Goal: Information Seeking & Learning: Find specific fact

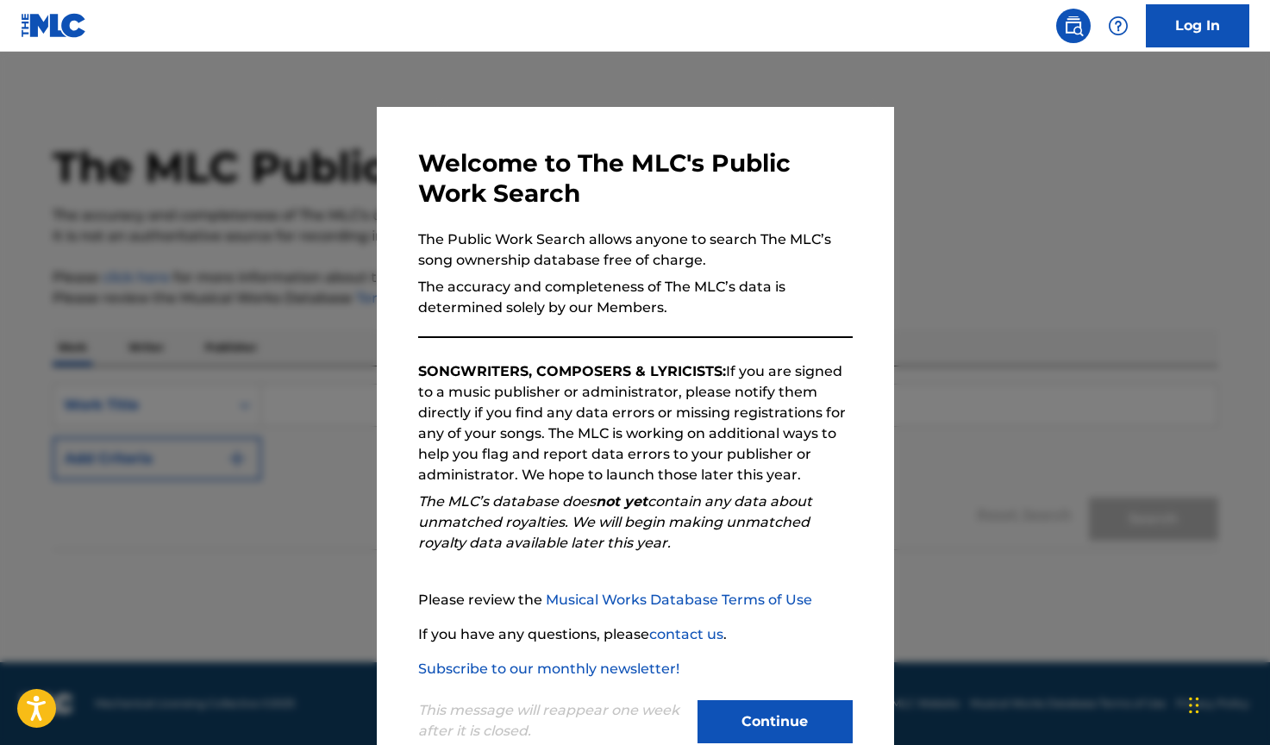
click at [741, 720] on button "Continue" at bounding box center [774, 721] width 155 height 43
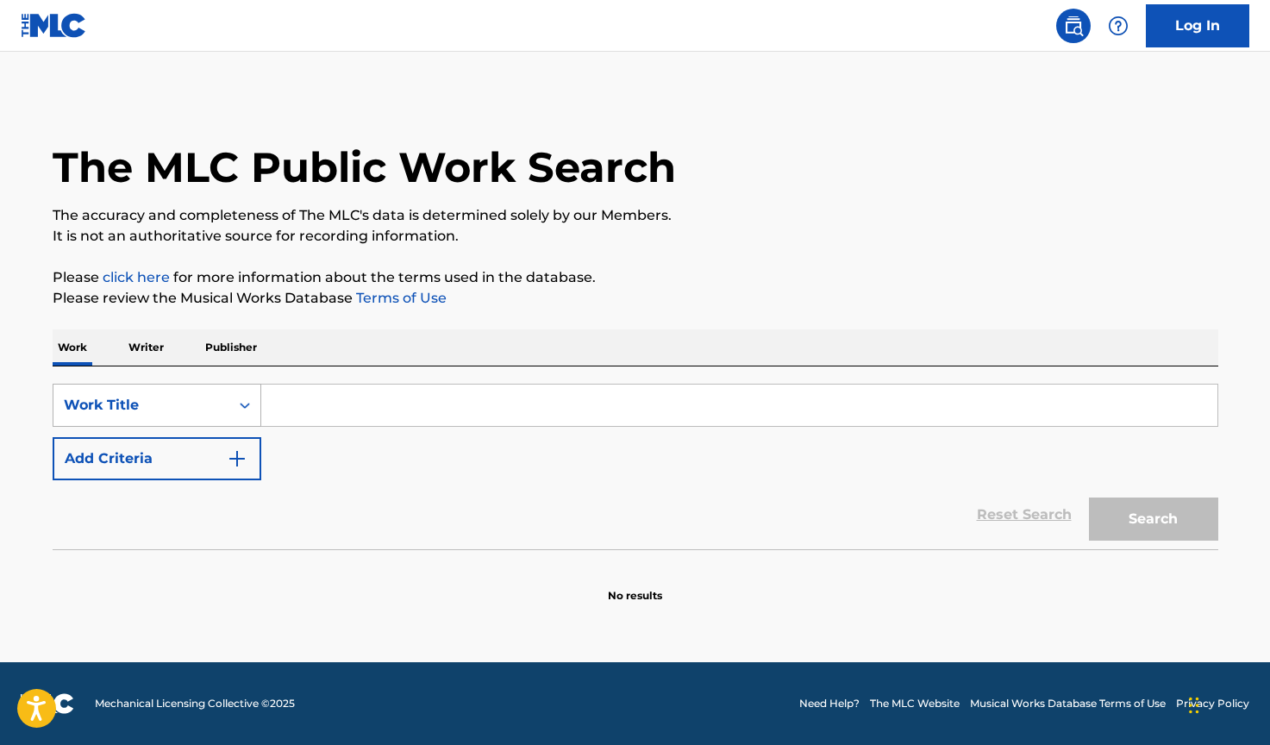
click at [190, 409] on div "Work Title" at bounding box center [141, 405] width 155 height 21
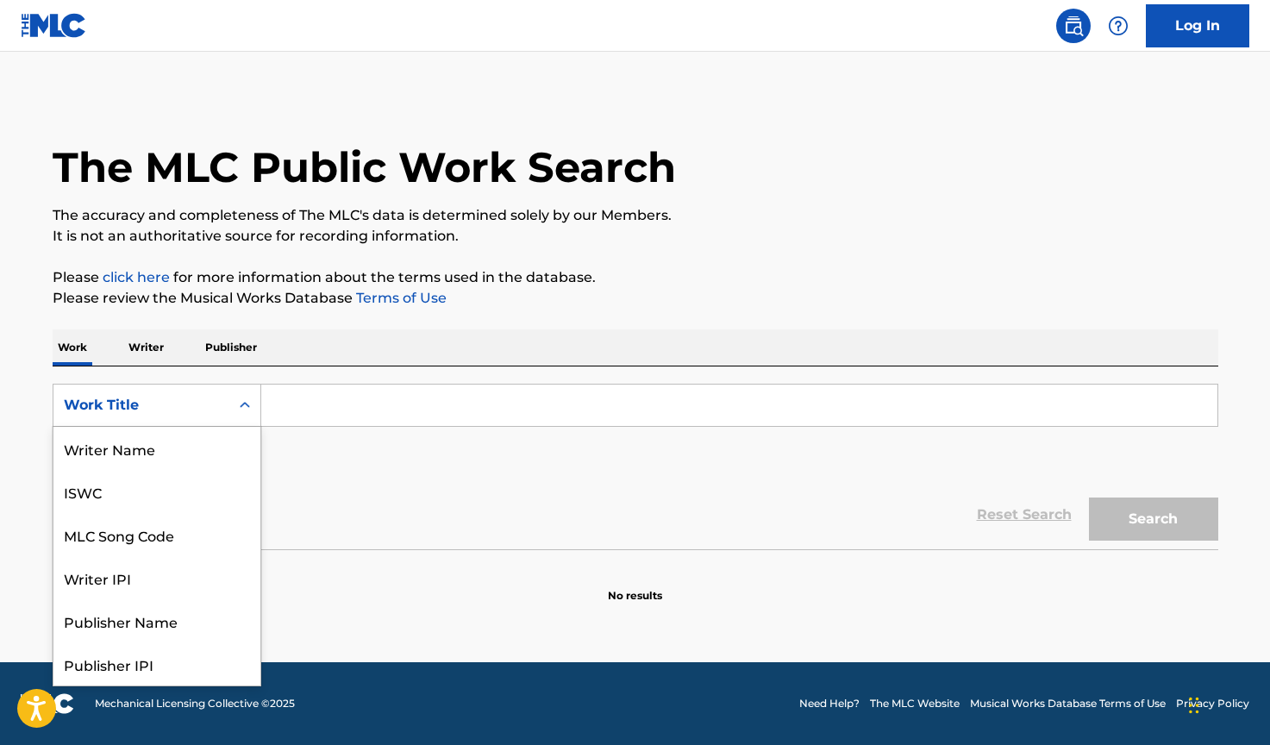
scroll to position [86, 0]
click at [203, 454] on div "MLC Song Code" at bounding box center [156, 448] width 207 height 43
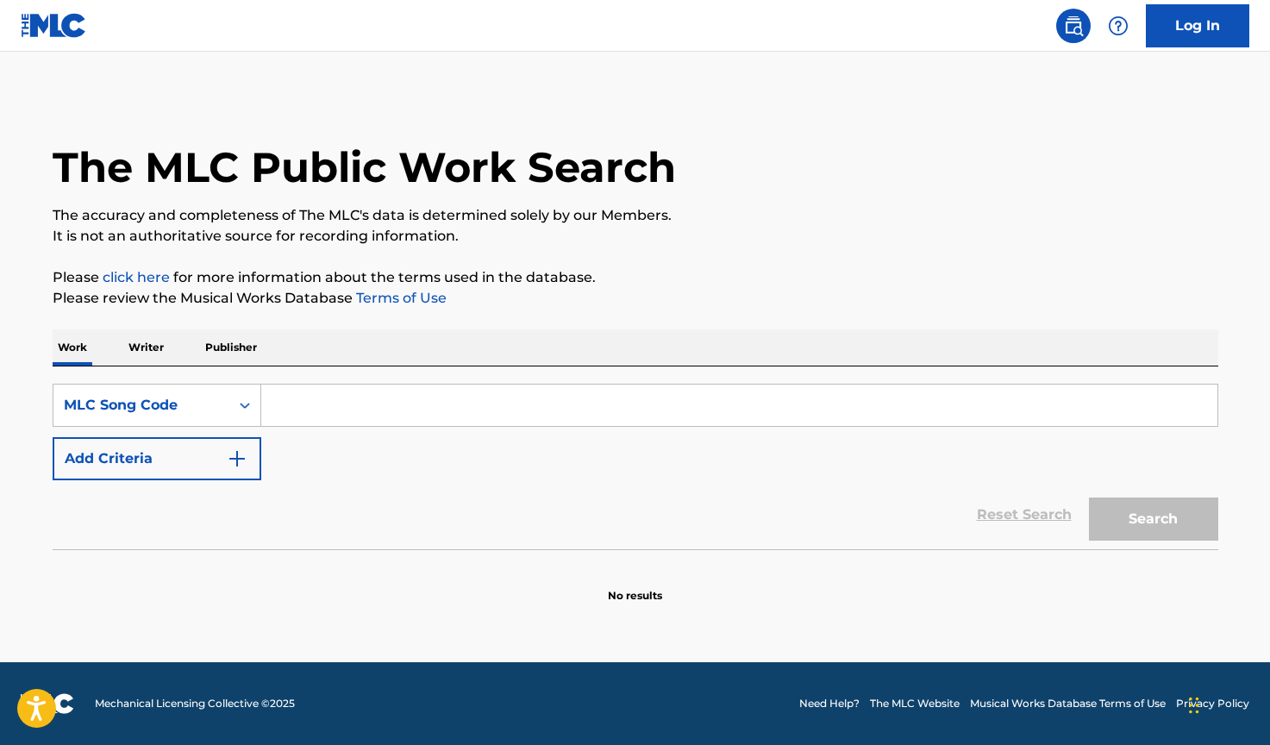
click at [325, 403] on input "Search Form" at bounding box center [739, 404] width 956 height 41
paste input "M50730"
type input "M50730"
click at [1126, 509] on button "Search" at bounding box center [1153, 518] width 129 height 43
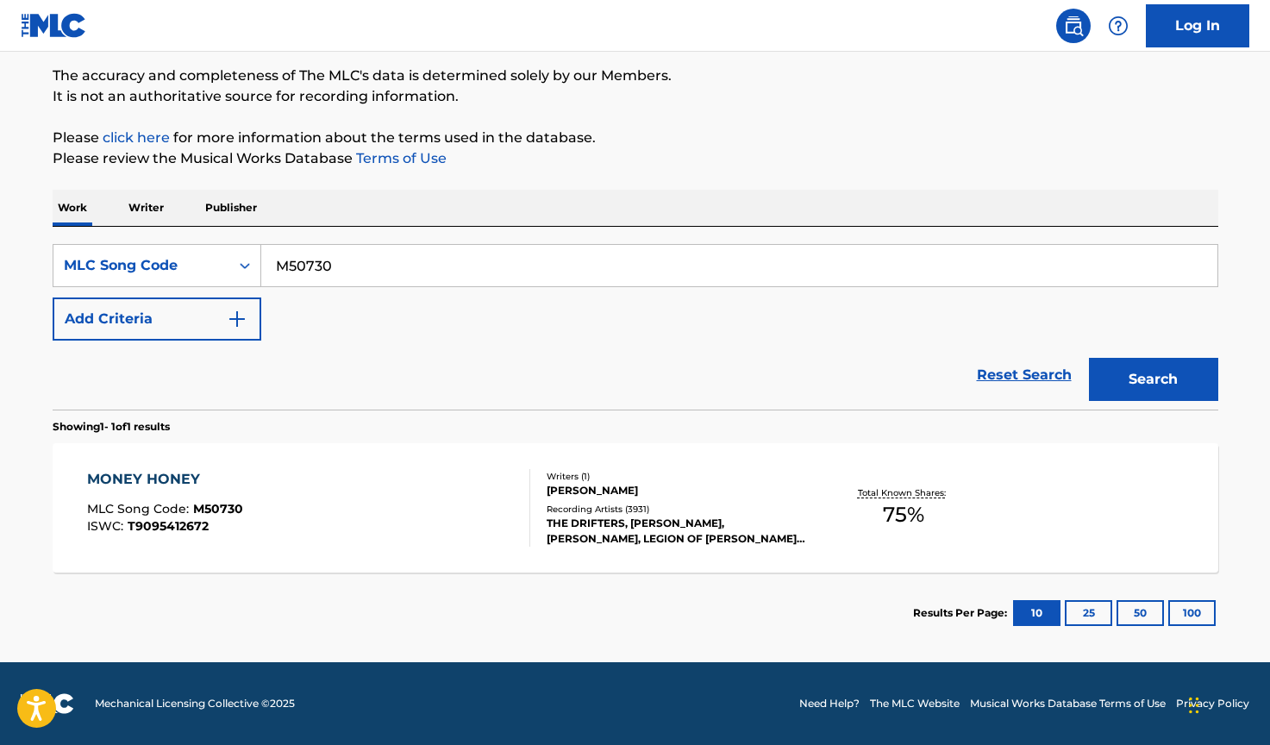
scroll to position [140, 0]
click at [832, 493] on div "Total Known Shares: 75 %" at bounding box center [904, 508] width 194 height 53
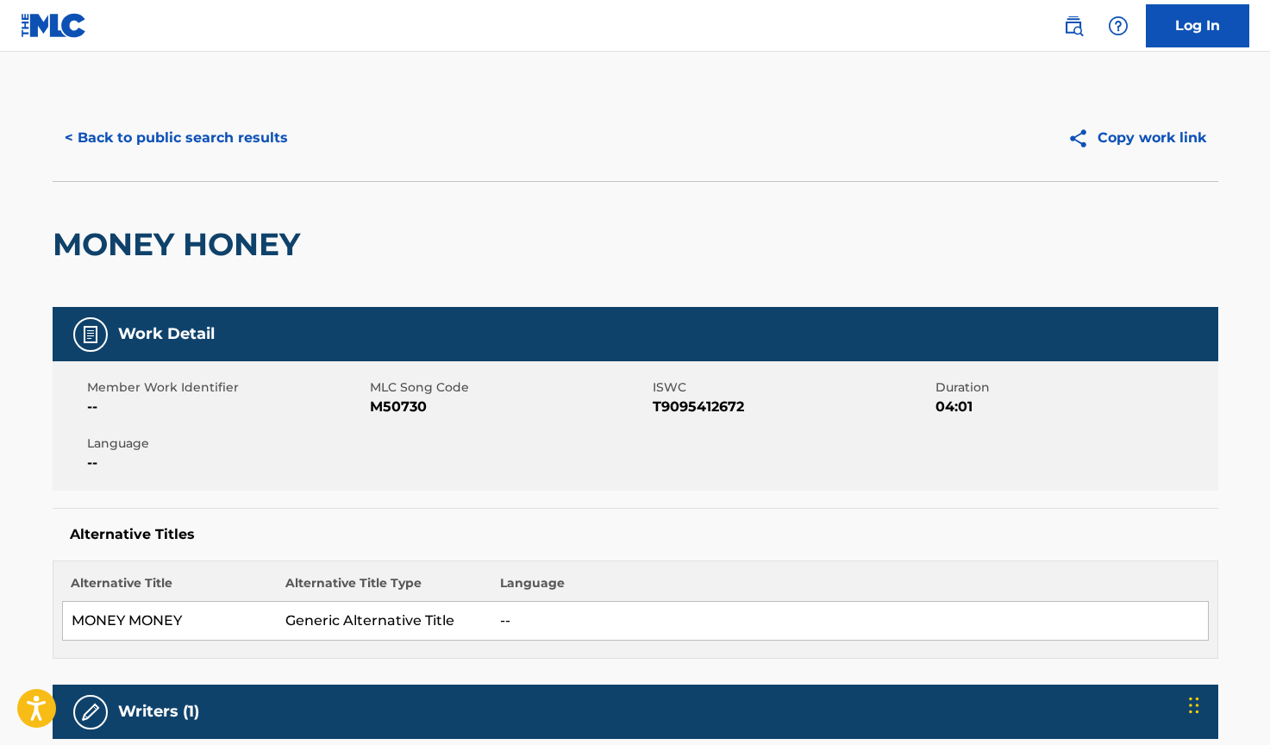
click at [163, 125] on button "< Back to public search results" at bounding box center [176, 137] width 247 height 43
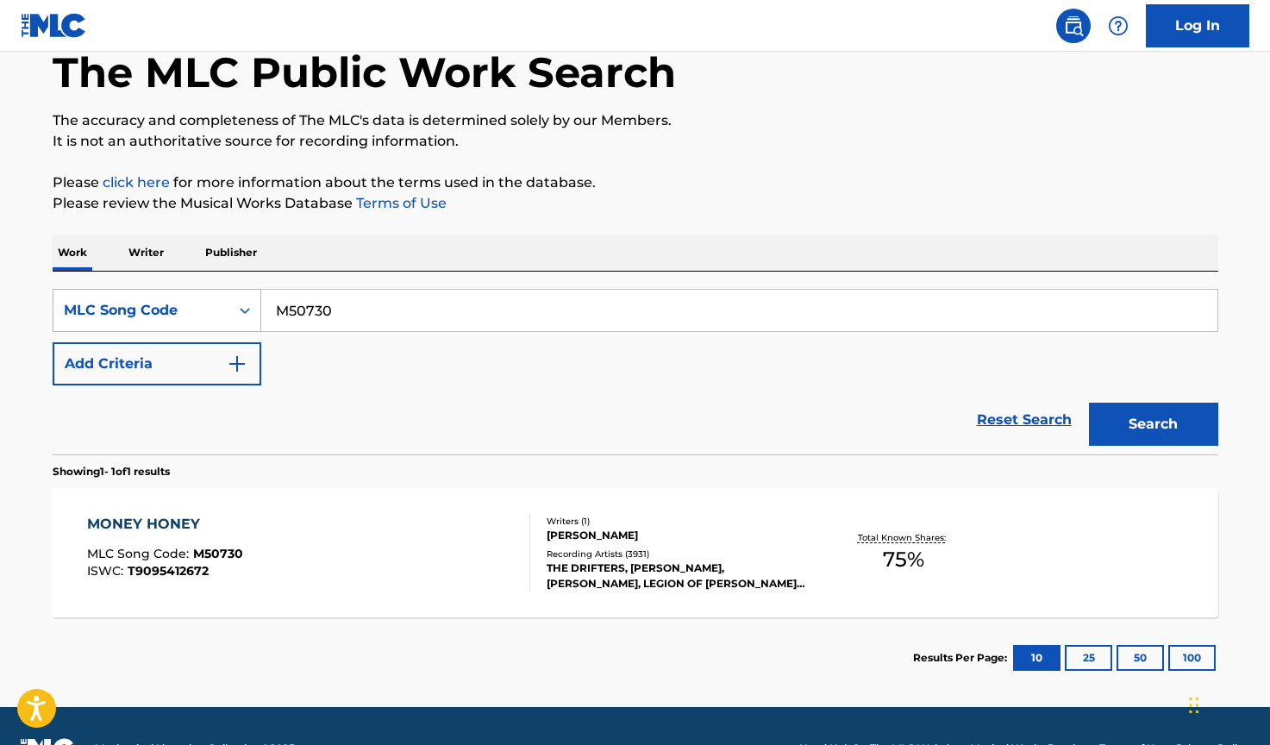
drag, startPoint x: 340, startPoint y: 305, endPoint x: 205, endPoint y: 309, distance: 134.5
click at [205, 309] on div "SearchWithCriteria0c1384e7-fb43-444e-964c-0424d3e53962 MLC Song Code M50730" at bounding box center [636, 310] width 1166 height 43
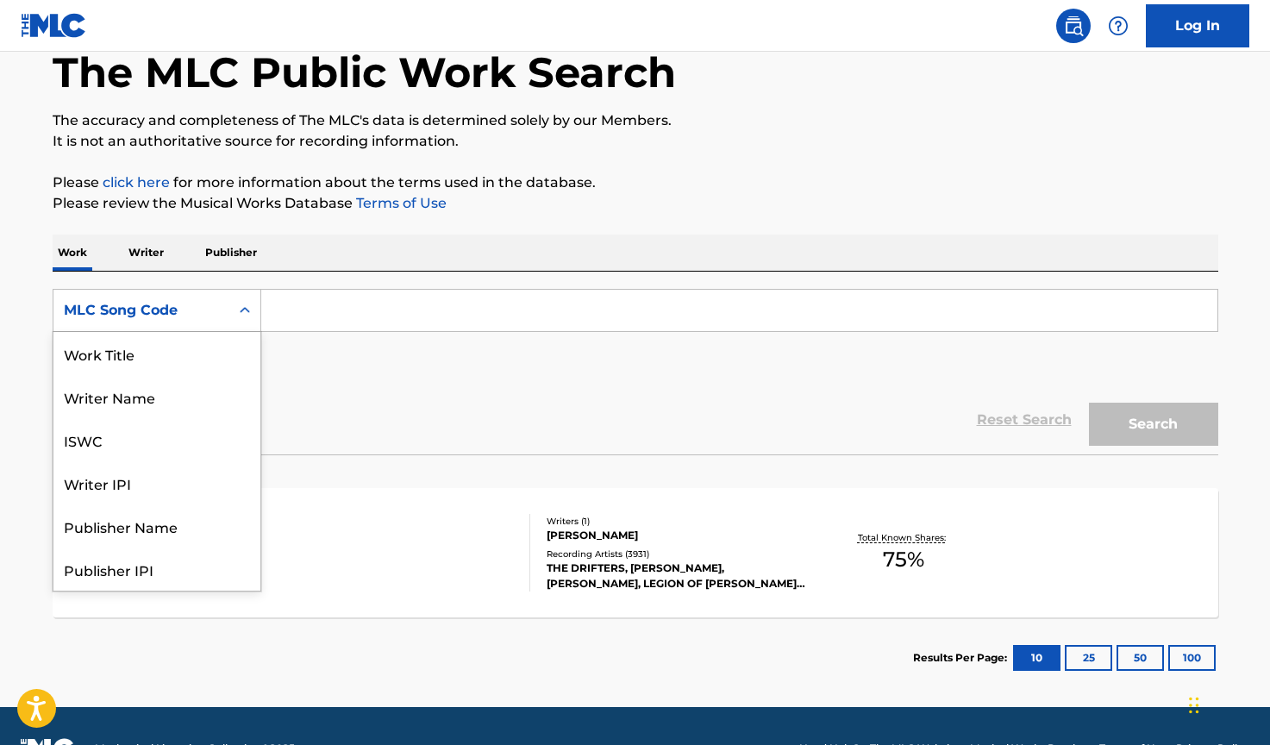
click at [214, 303] on div "MLC Song Code" at bounding box center [141, 310] width 155 height 21
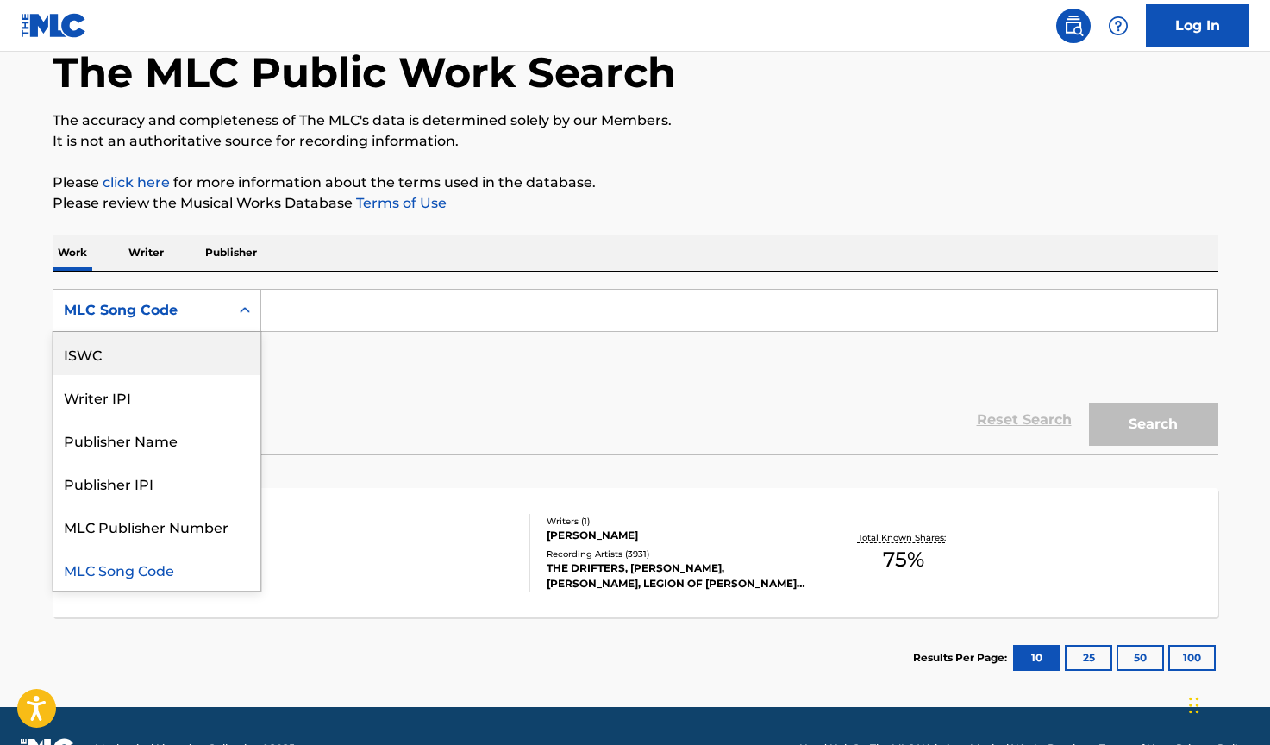
click at [211, 353] on div "ISWC" at bounding box center [156, 353] width 207 height 43
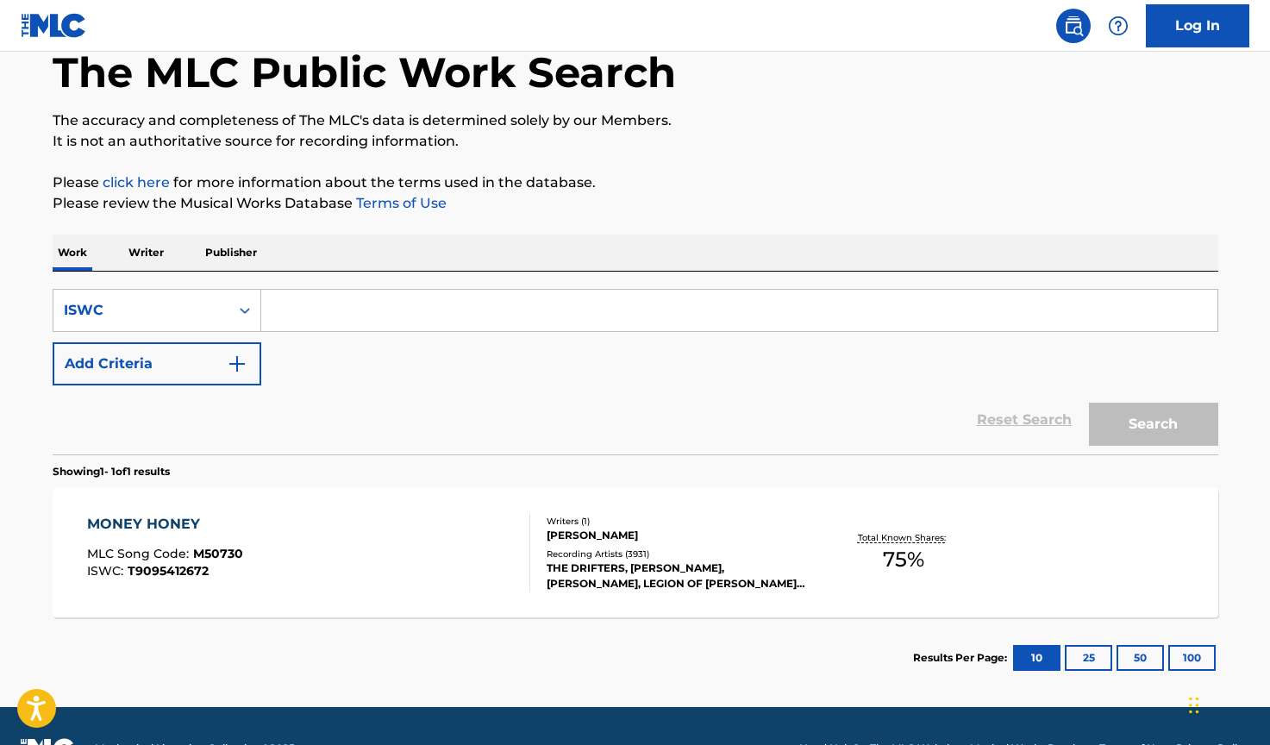
click at [331, 313] on input "Search Form" at bounding box center [739, 310] width 956 height 41
paste input "T0702422534"
type input "T0702422534"
click at [1152, 413] on button "Search" at bounding box center [1153, 424] width 129 height 43
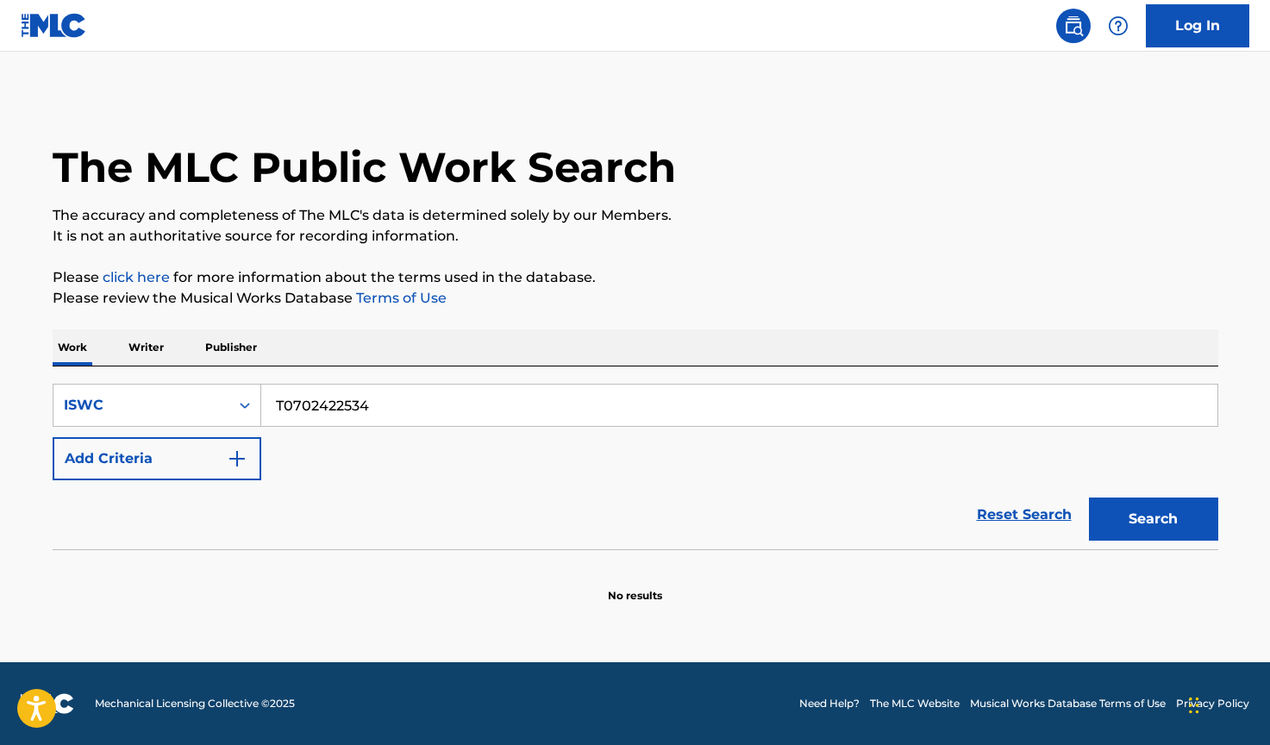
scroll to position [0, 0]
